Goal: Task Accomplishment & Management: Manage account settings

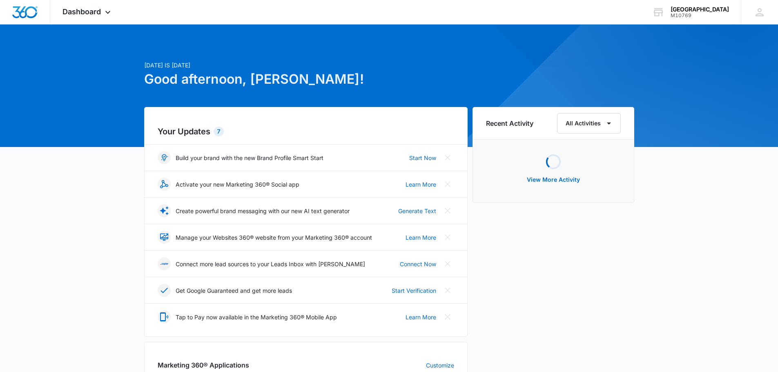
scroll to position [245, 0]
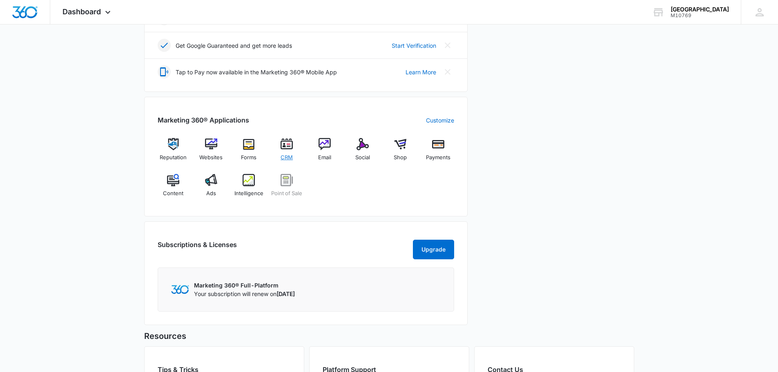
click at [280, 141] on img at bounding box center [286, 144] width 12 height 12
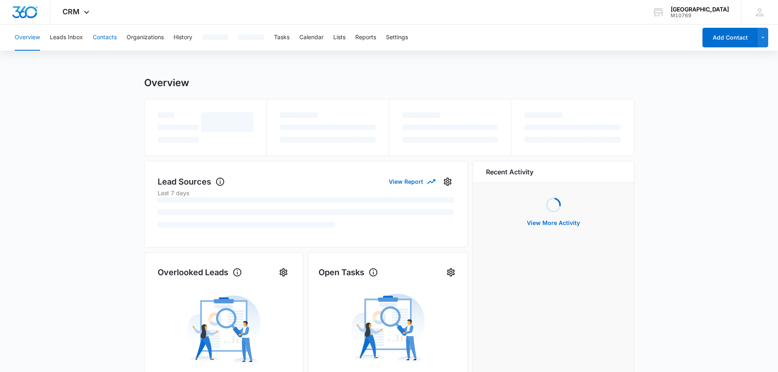
click at [106, 40] on button "Contacts" at bounding box center [105, 37] width 24 height 26
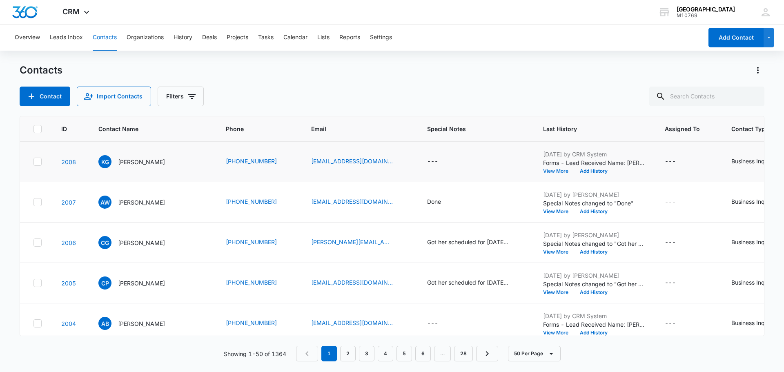
click at [556, 171] on button "View More" at bounding box center [558, 171] width 31 height 5
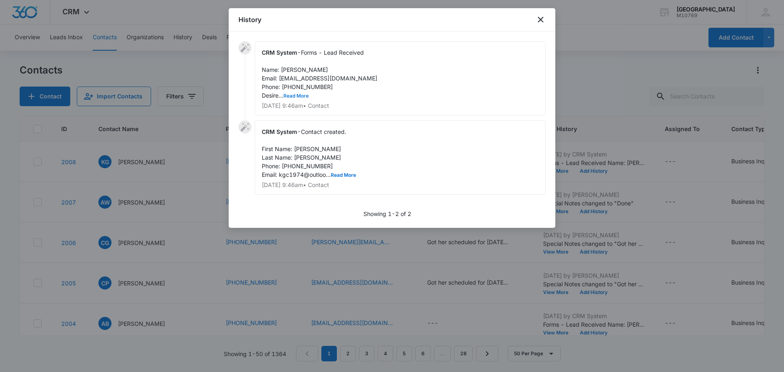
click at [299, 98] on button "Read More" at bounding box center [295, 95] width 25 height 5
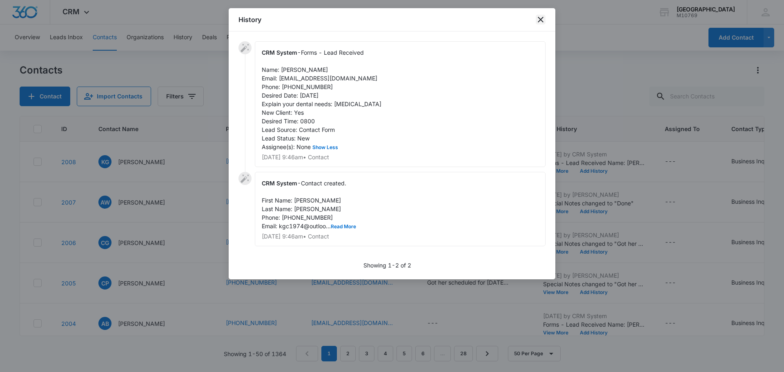
click at [538, 22] on icon "close" at bounding box center [541, 20] width 10 height 10
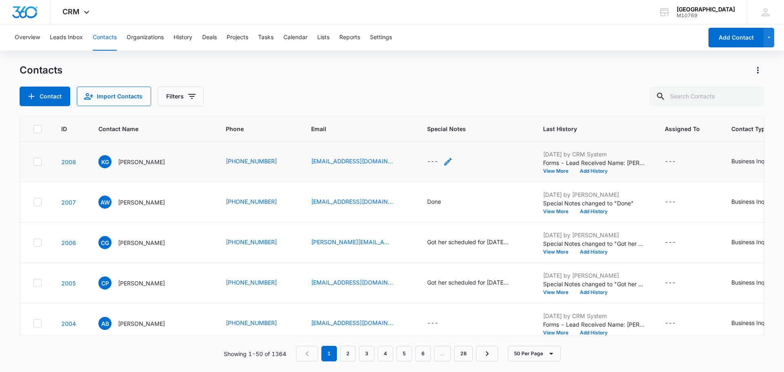
click at [437, 160] on div "---" at bounding box center [440, 162] width 26 height 10
click at [424, 108] on div at bounding box center [435, 103] width 85 height 20
click at [424, 108] on textarea "Special Notes" at bounding box center [440, 96] width 97 height 47
type textarea "Go Pt in on 09/03/2025 @ 9"
click at [478, 129] on button "Save" at bounding box center [476, 135] width 24 height 16
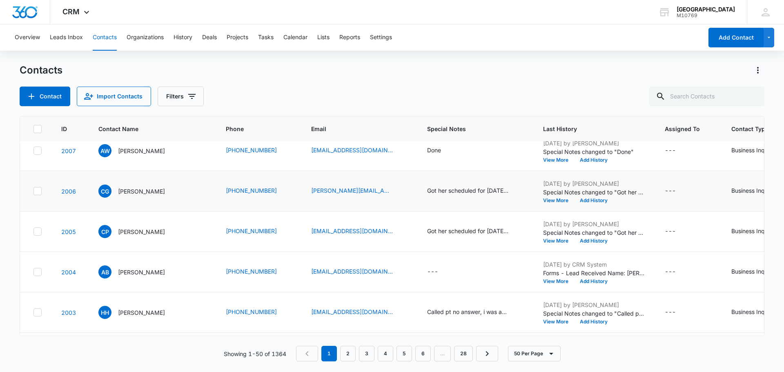
scroll to position [82, 0]
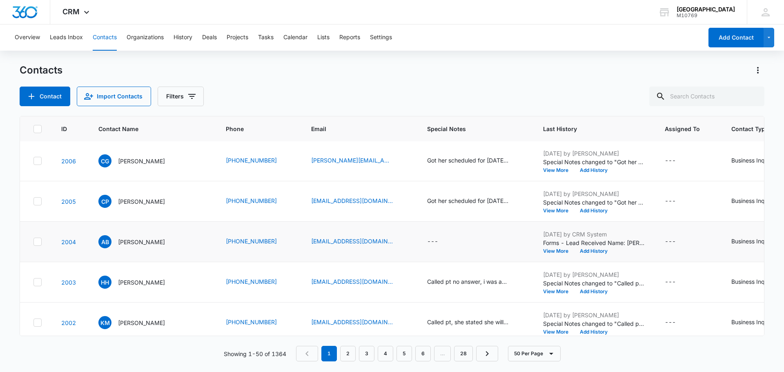
click at [548, 254] on td "Aug 9, 2025 by CRM System Forms - Lead Received Name: Aiden Barr Email: jacob.b…" at bounding box center [594, 242] width 122 height 40
click at [548, 253] on button "View More" at bounding box center [558, 251] width 31 height 5
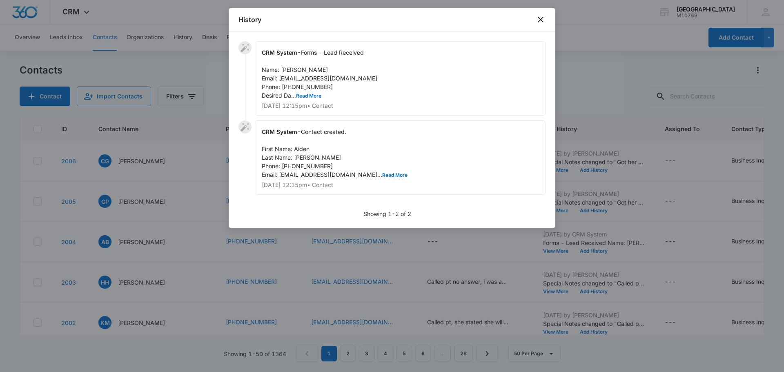
click at [316, 101] on div "CRM System - Forms - Lead Received Name: Aiden Barr Email: jacob.barr2021@gmail…" at bounding box center [400, 78] width 291 height 74
click at [314, 98] on button "Read More" at bounding box center [308, 95] width 25 height 5
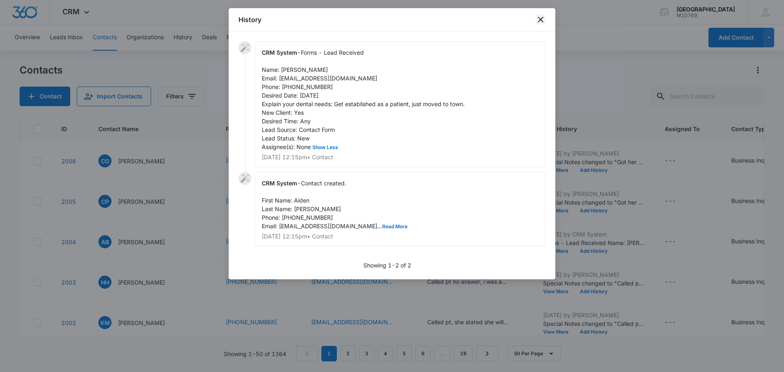
click at [537, 17] on icon "close" at bounding box center [541, 20] width 10 height 10
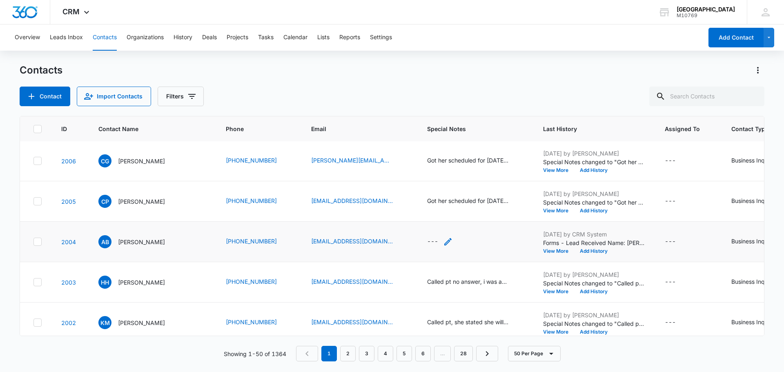
click at [437, 242] on div "---" at bounding box center [440, 242] width 26 height 10
click at [432, 183] on div at bounding box center [435, 183] width 85 height 20
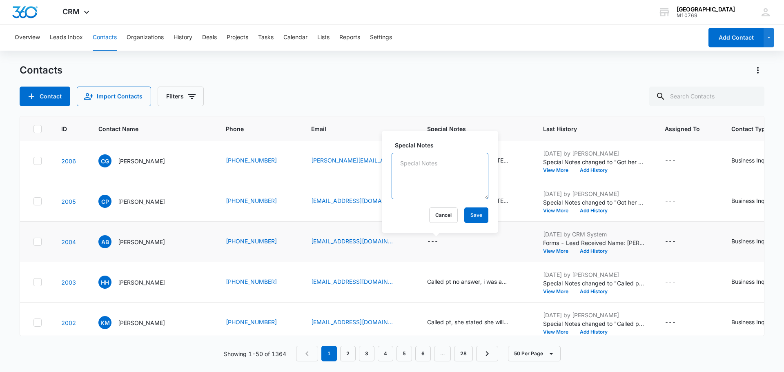
click at [435, 184] on textarea "Special Notes" at bounding box center [440, 176] width 97 height 47
type textarea "C"
type textarea "Called pt, no answer i was able to leave a VM."
click at [463, 206] on div "Special Notes Called pt, no answer i was able to leave a VM. Cancel Save" at bounding box center [440, 182] width 116 height 102
click at [466, 211] on button "Save" at bounding box center [476, 215] width 24 height 16
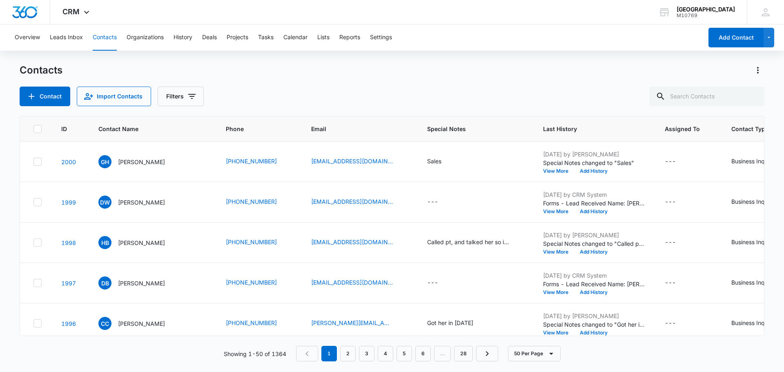
scroll to position [327, 0]
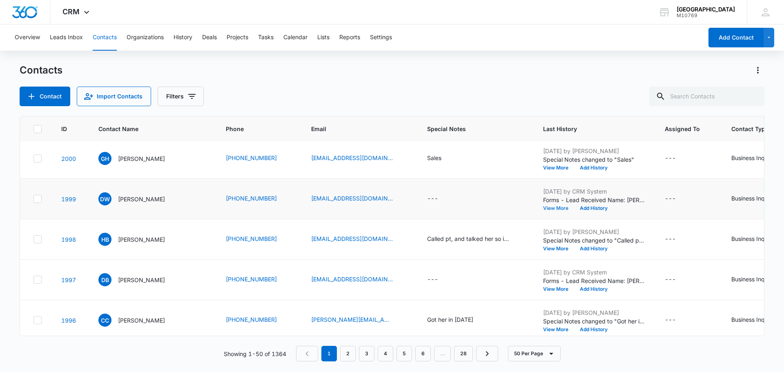
click at [550, 210] on button "View More" at bounding box center [558, 208] width 31 height 5
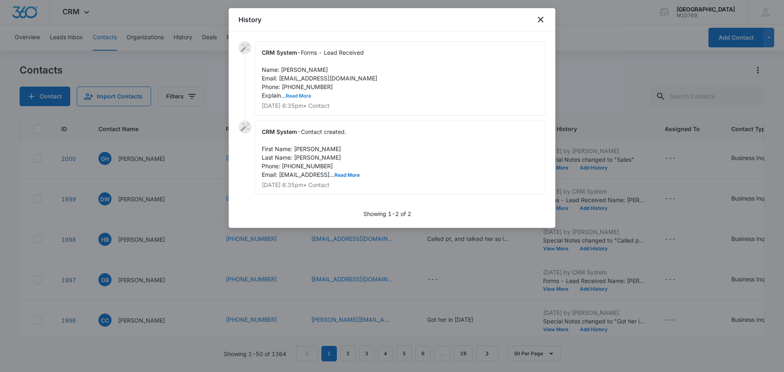
click at [296, 93] on button "Read More" at bounding box center [298, 95] width 25 height 5
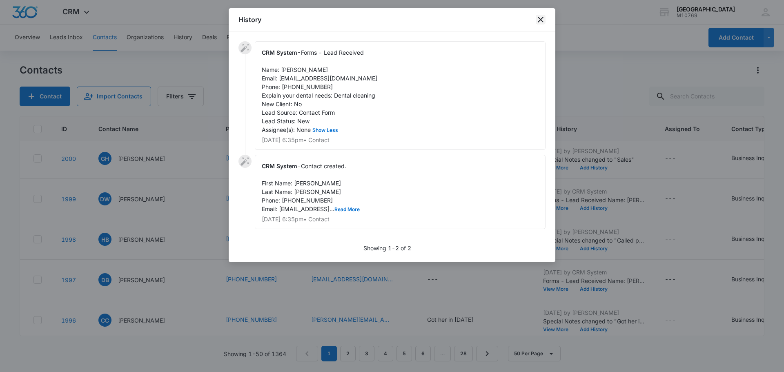
click at [539, 20] on icon "close" at bounding box center [541, 20] width 6 height 6
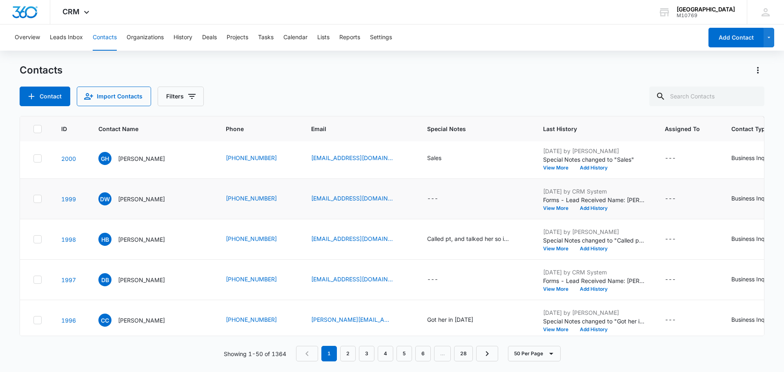
click at [421, 195] on td "---" at bounding box center [475, 199] width 116 height 40
click at [433, 197] on div "---" at bounding box center [432, 199] width 11 height 10
click at [443, 133] on textarea "Special Notes" at bounding box center [440, 133] width 97 height 47
type textarea "V"
type textarea "Called pt no answer I was able to leave a VM."
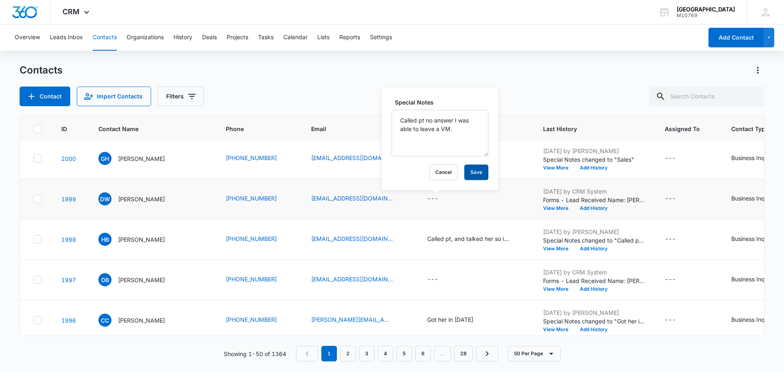
click at [472, 173] on button "Save" at bounding box center [476, 173] width 24 height 16
